Goal: Find specific fact: Find specific page/section

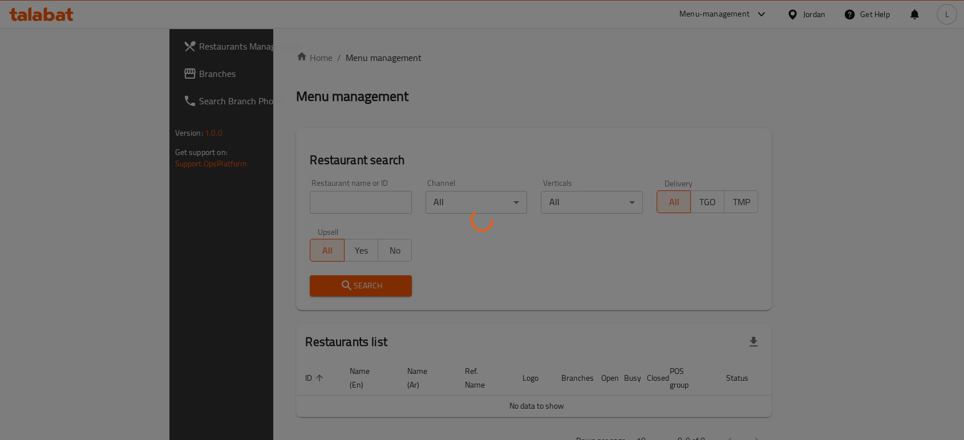
click at [316, 202] on div at bounding box center [482, 220] width 964 height 440
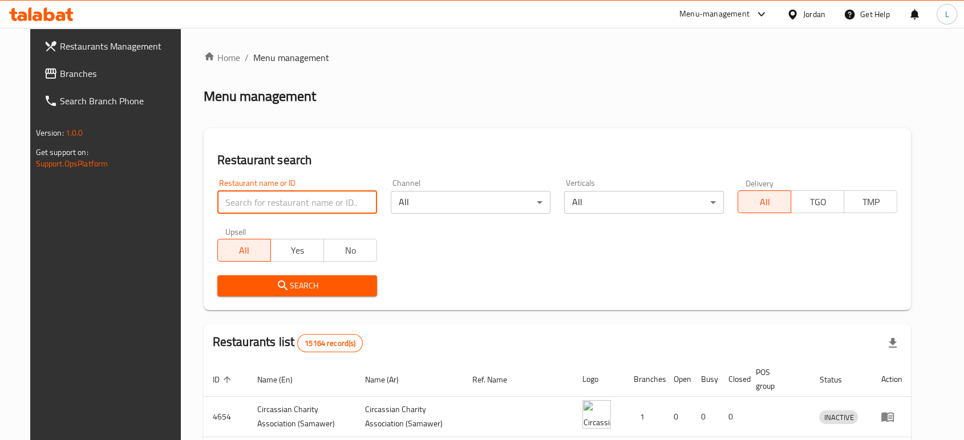
click at [316, 202] on input "search" at bounding box center [297, 202] width 160 height 23
click button "Search" at bounding box center [297, 285] width 160 height 21
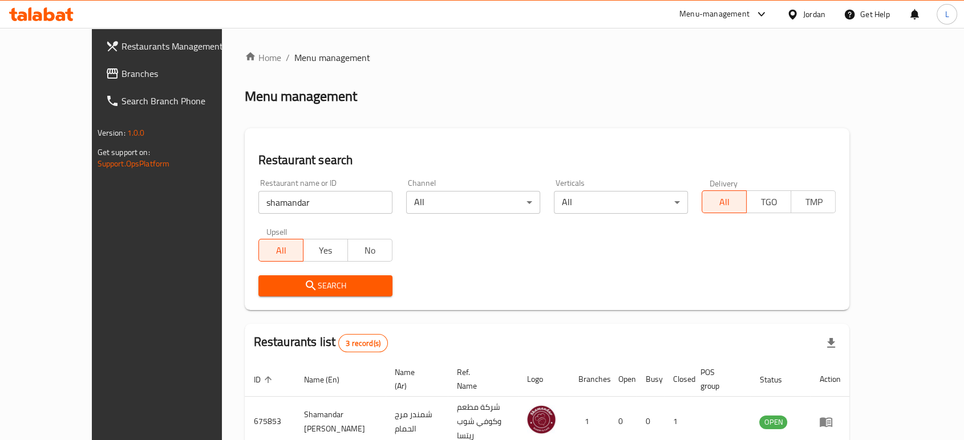
drag, startPoint x: 412, startPoint y: 370, endPoint x: 342, endPoint y: 345, distance: 74.3
click at [342, 345] on div "Restaurants list 3 record(s)" at bounding box center [547, 343] width 605 height 39
drag, startPoint x: 261, startPoint y: 207, endPoint x: 228, endPoint y: 204, distance: 33.3
click at [258, 204] on input "shamandar" at bounding box center [325, 202] width 134 height 23
click button "Search" at bounding box center [325, 285] width 134 height 21
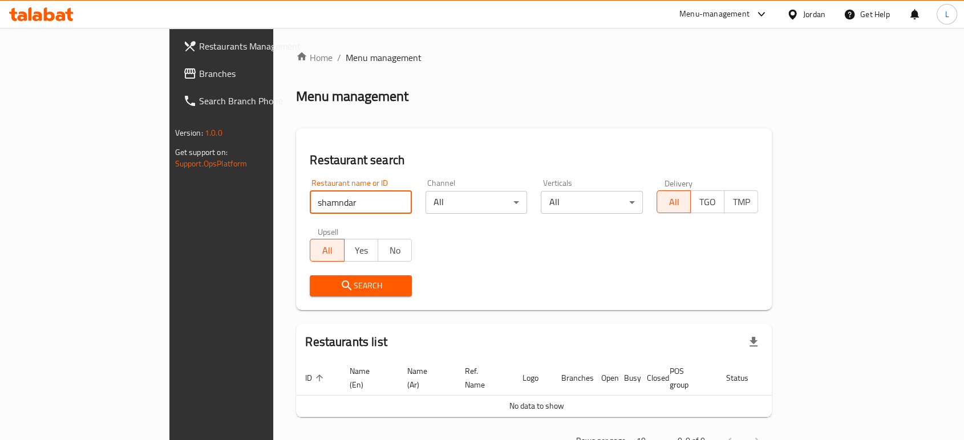
drag, startPoint x: 251, startPoint y: 201, endPoint x: 214, endPoint y: 198, distance: 37.2
click at [310, 198] on input "shamndar" at bounding box center [361, 202] width 102 height 23
click button "Search" at bounding box center [361, 285] width 102 height 21
click at [310, 206] on input "shmandar" at bounding box center [361, 202] width 102 height 23
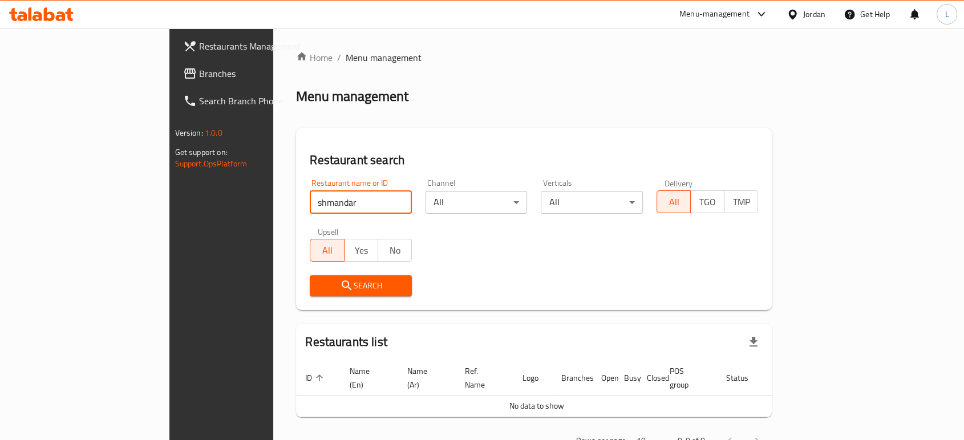
click at [310, 206] on input "shmandar" at bounding box center [361, 202] width 102 height 23
type input "شمندر"
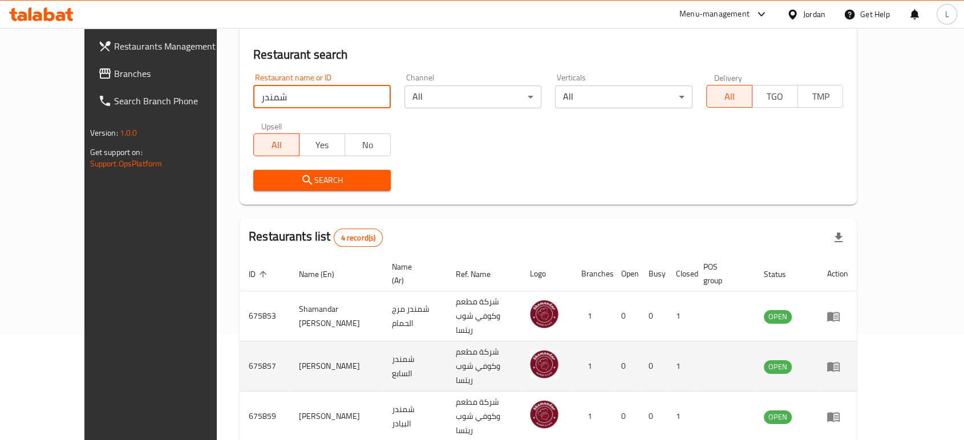
scroll to position [165, 0]
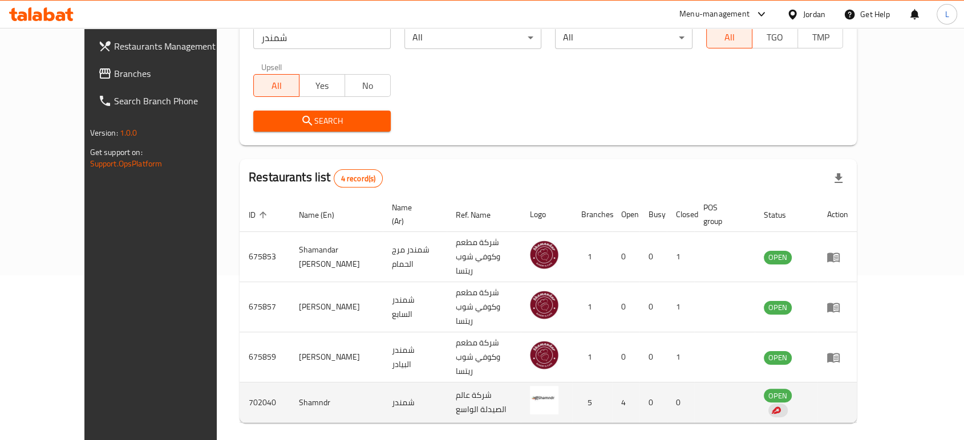
click at [240, 383] on td "702040" at bounding box center [265, 403] width 50 height 40
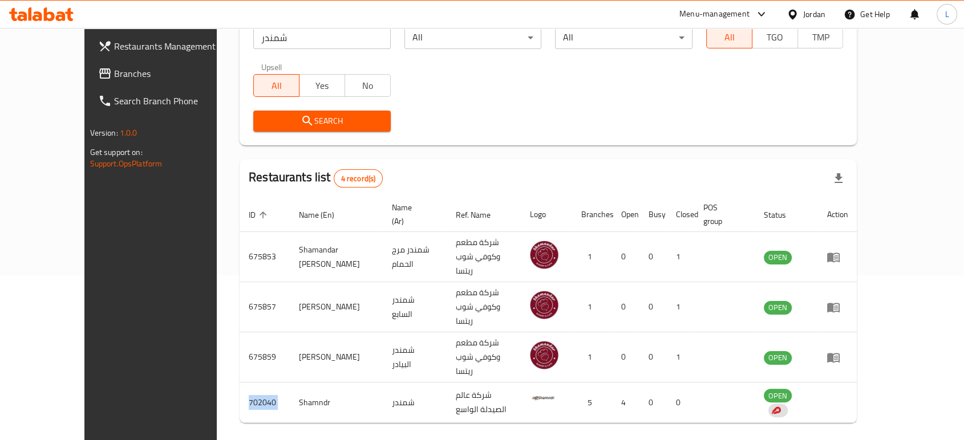
copy td "702040"
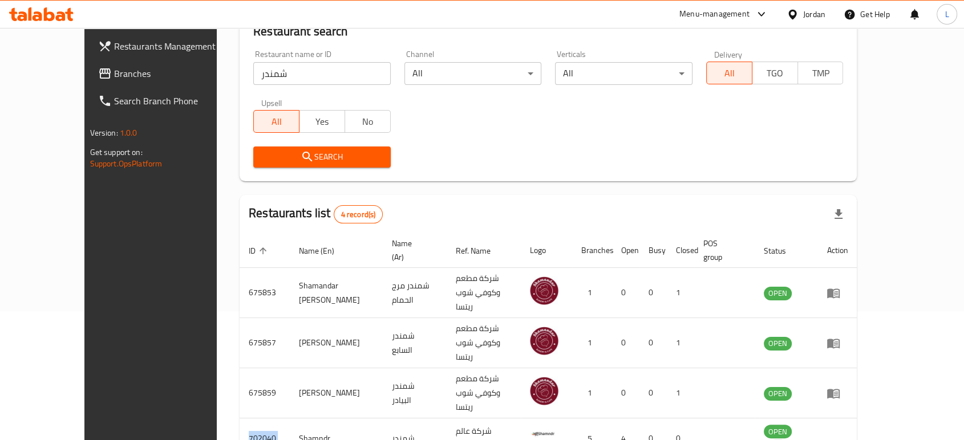
scroll to position [102, 0]
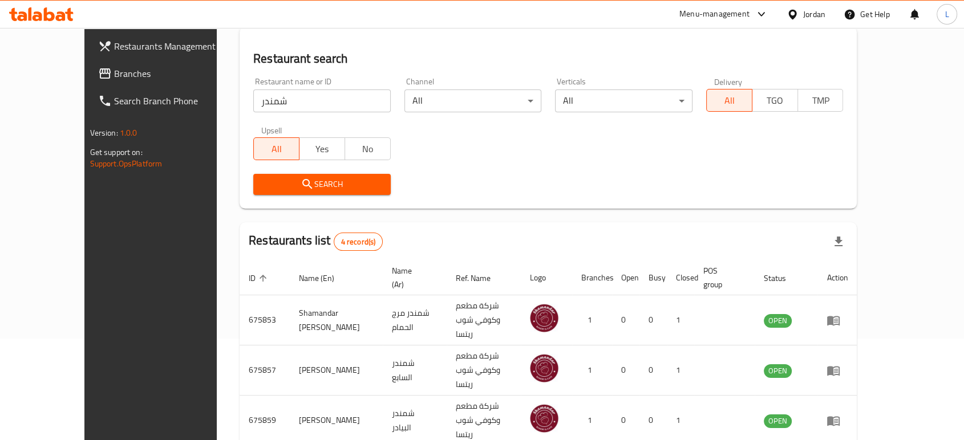
click at [356, 100] on input "شمندر" at bounding box center [321, 101] width 137 height 23
click at [279, 95] on input "search" at bounding box center [321, 101] width 137 height 23
click at [292, 102] on input "search" at bounding box center [321, 101] width 137 height 23
click at [253, 104] on input "search" at bounding box center [321, 101] width 137 height 23
click button "Search" at bounding box center [321, 184] width 137 height 21
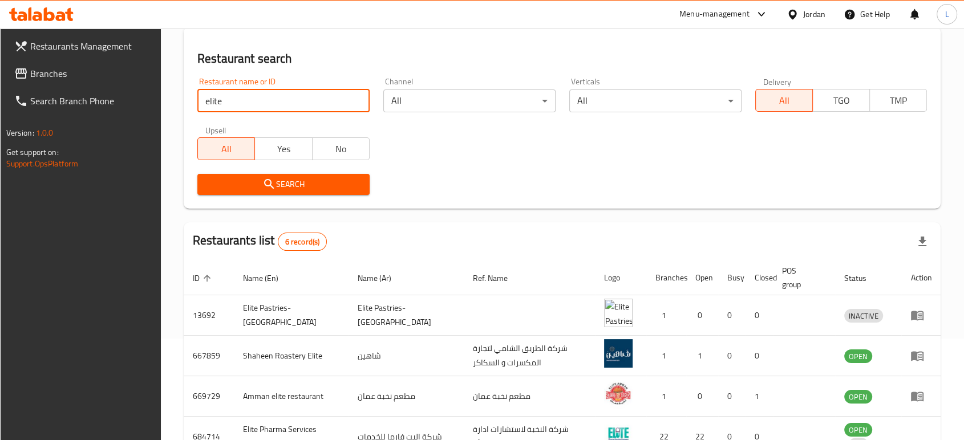
scroll to position [228, 0]
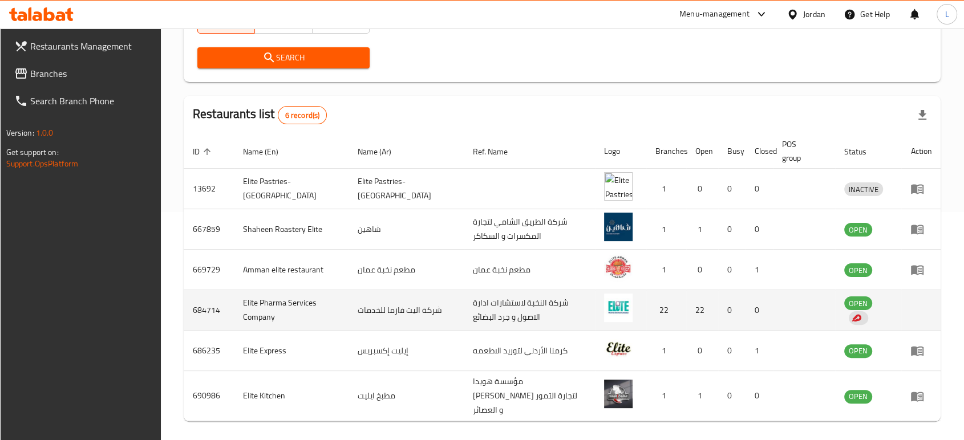
click at [205, 309] on td "684714" at bounding box center [209, 310] width 50 height 40
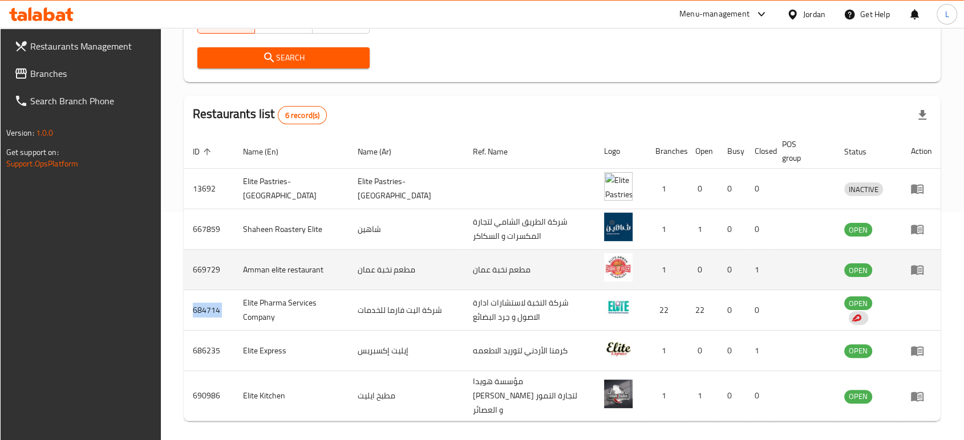
copy td "684714"
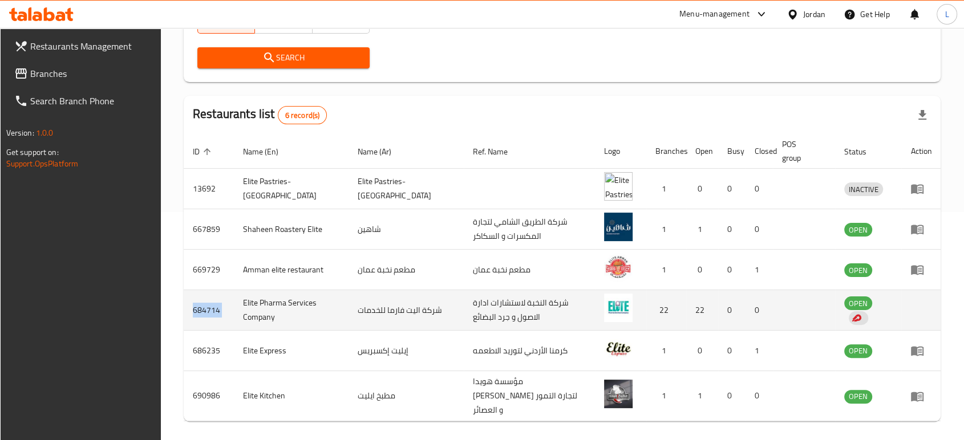
copy td "684714"
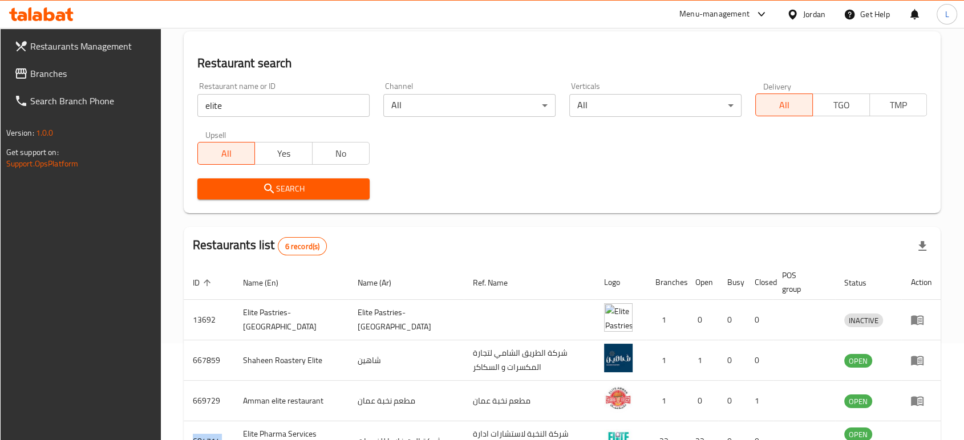
scroll to position [38, 0]
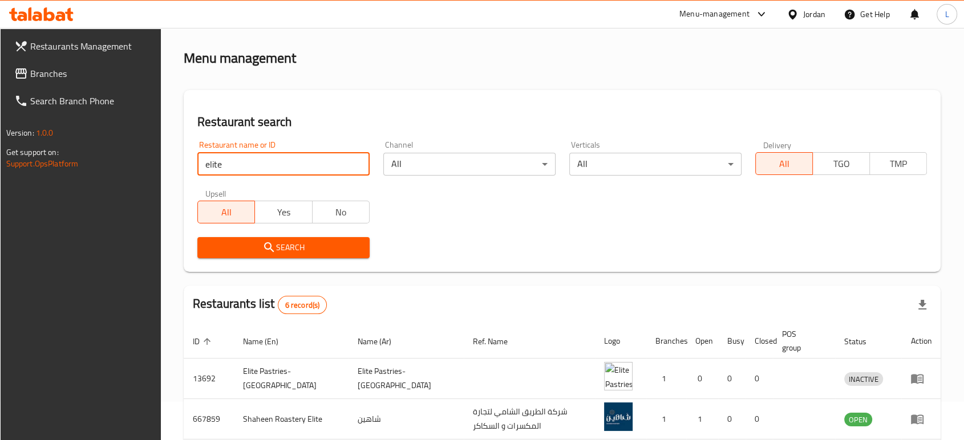
drag, startPoint x: 263, startPoint y: 161, endPoint x: 213, endPoint y: 159, distance: 50.2
click at [213, 159] on input "elite" at bounding box center [283, 164] width 172 height 23
click at [238, 169] on input "elite" at bounding box center [283, 164] width 172 height 23
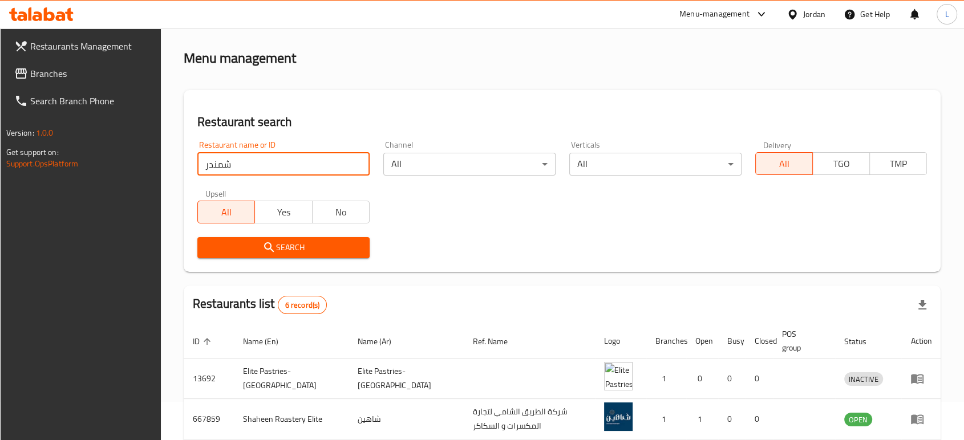
type input "شمندر"
click button "Search" at bounding box center [283, 247] width 172 height 21
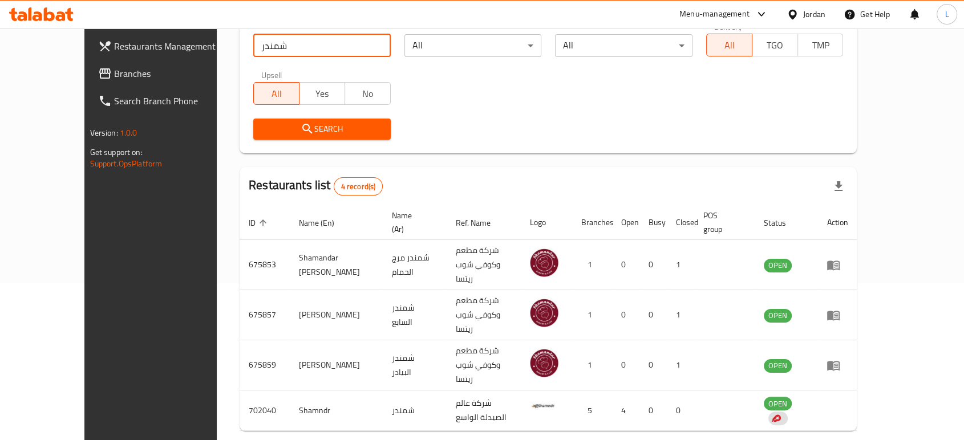
scroll to position [165, 0]
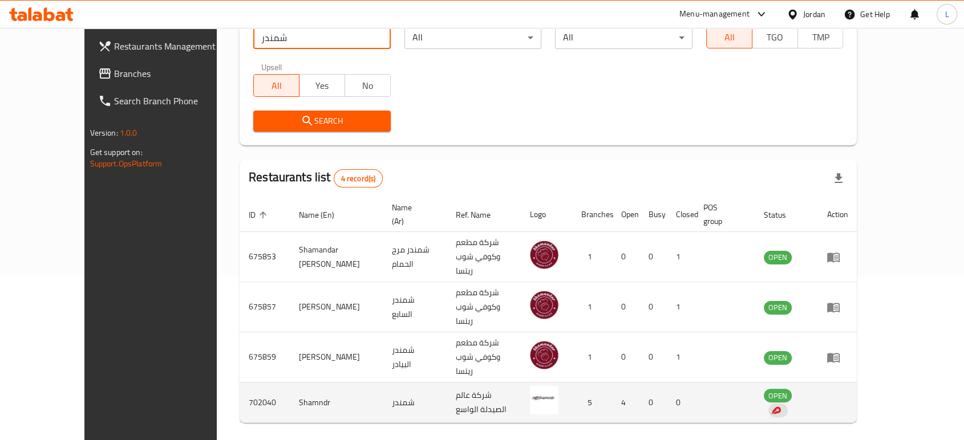
click at [240, 383] on td "702040" at bounding box center [265, 403] width 50 height 40
copy td "702040"
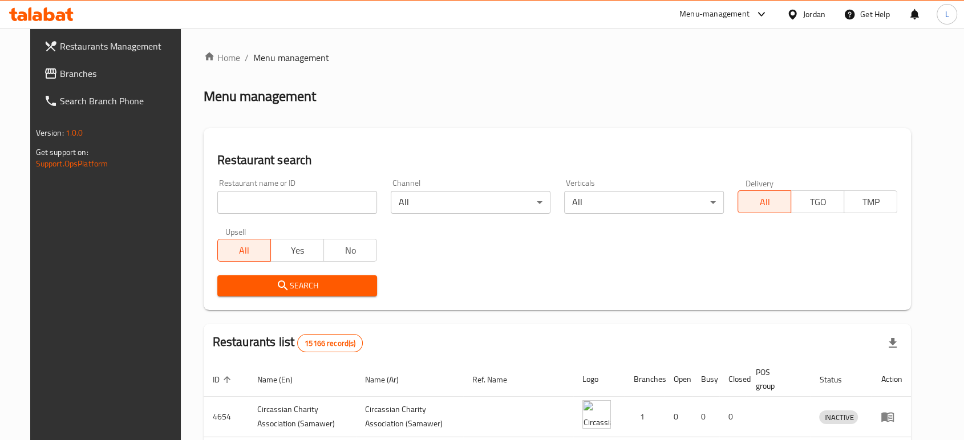
click at [700, 17] on div "Menu-management" at bounding box center [714, 14] width 70 height 14
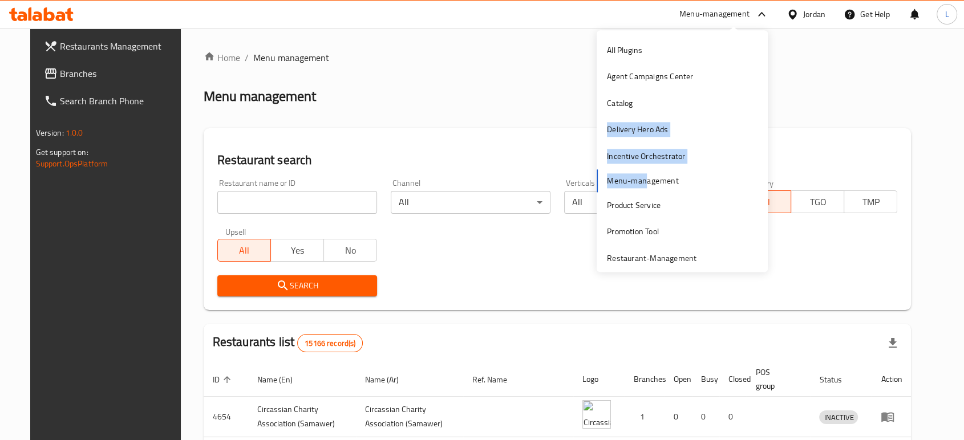
drag, startPoint x: 632, startPoint y: 100, endPoint x: 634, endPoint y: 186, distance: 86.1
click at [634, 186] on div "All Plugins Agent Campaigns Center Catalog Delivery Hero Ads Incentive Orchestr…" at bounding box center [681, 154] width 171 height 234
click at [607, 205] on div "Product Service" at bounding box center [634, 205] width 54 height 13
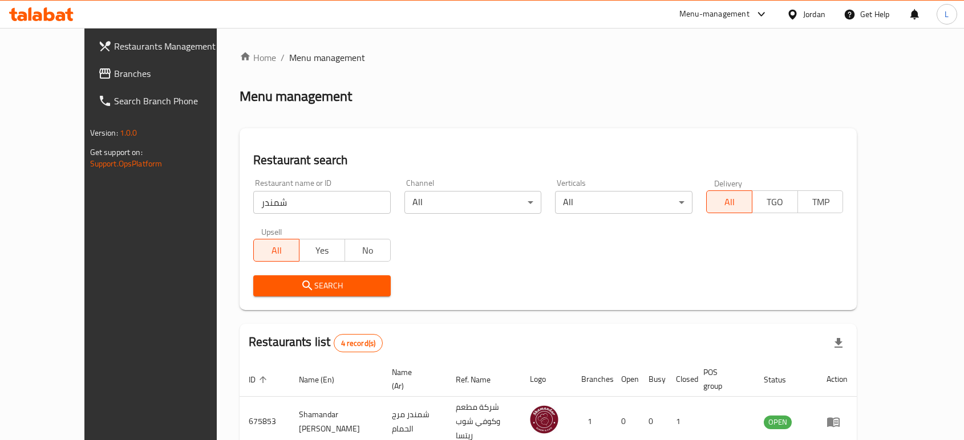
scroll to position [165, 0]
